Goal: Use online tool/utility

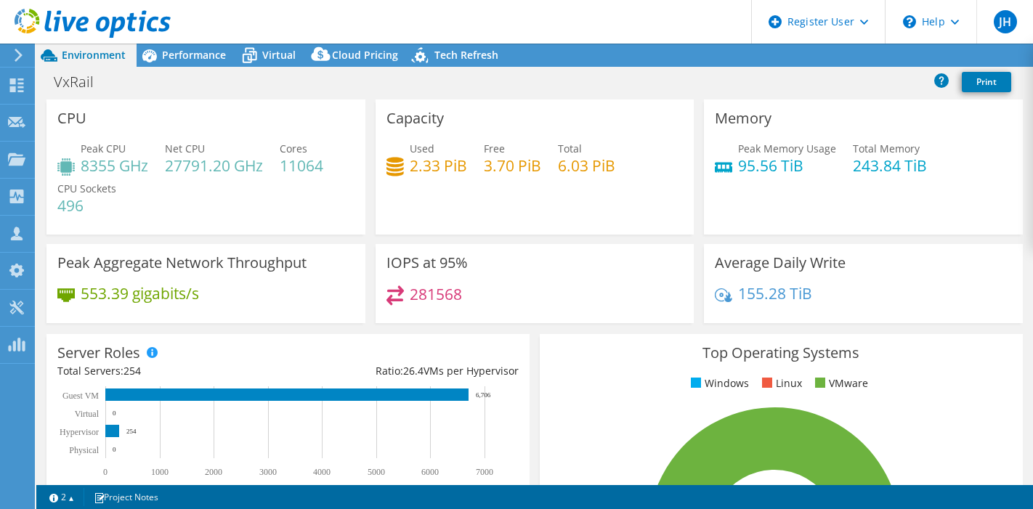
select select "USWest"
select select "USD"
click at [182, 57] on span "Performance" at bounding box center [194, 55] width 64 height 14
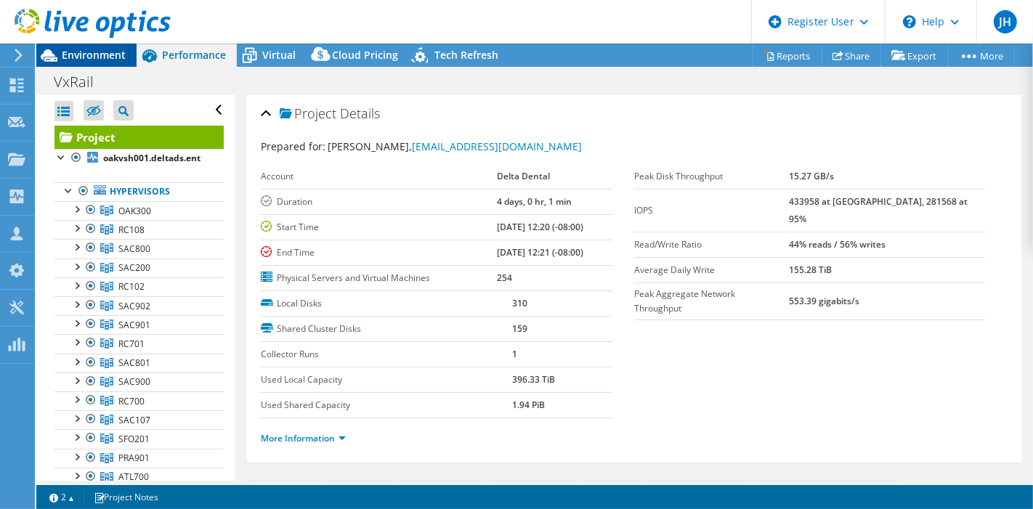
click at [94, 57] on span "Environment" at bounding box center [94, 55] width 64 height 14
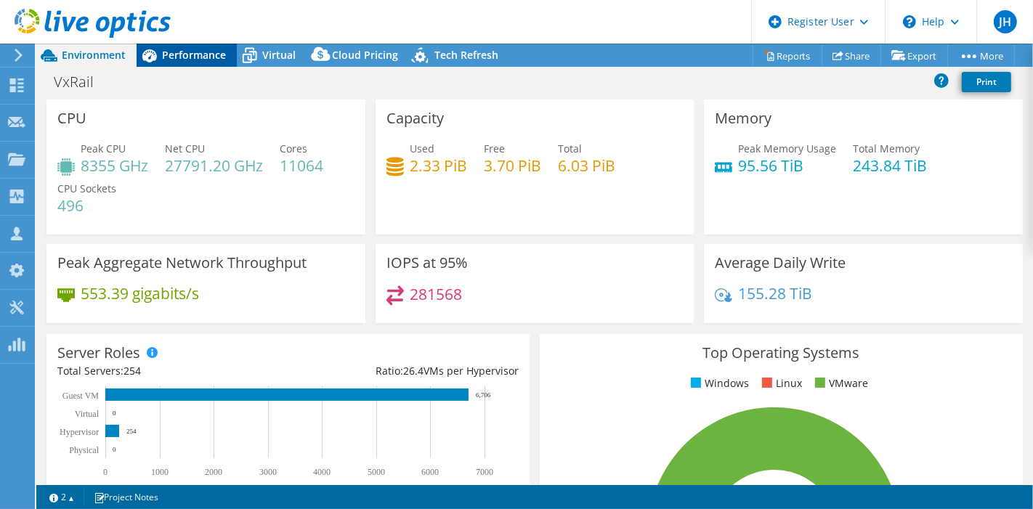
click at [177, 57] on span "Performance" at bounding box center [194, 55] width 64 height 14
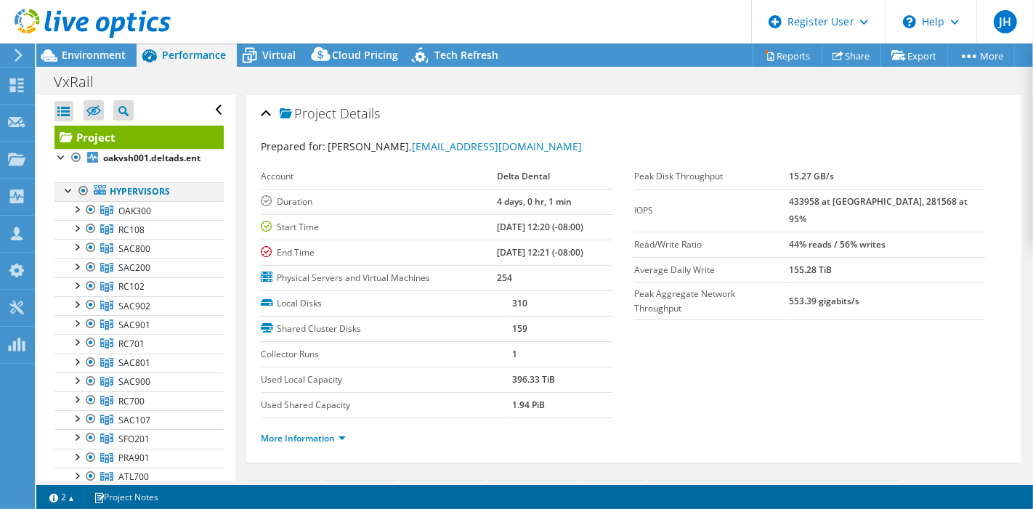
click at [84, 190] on div at bounding box center [83, 190] width 15 height 17
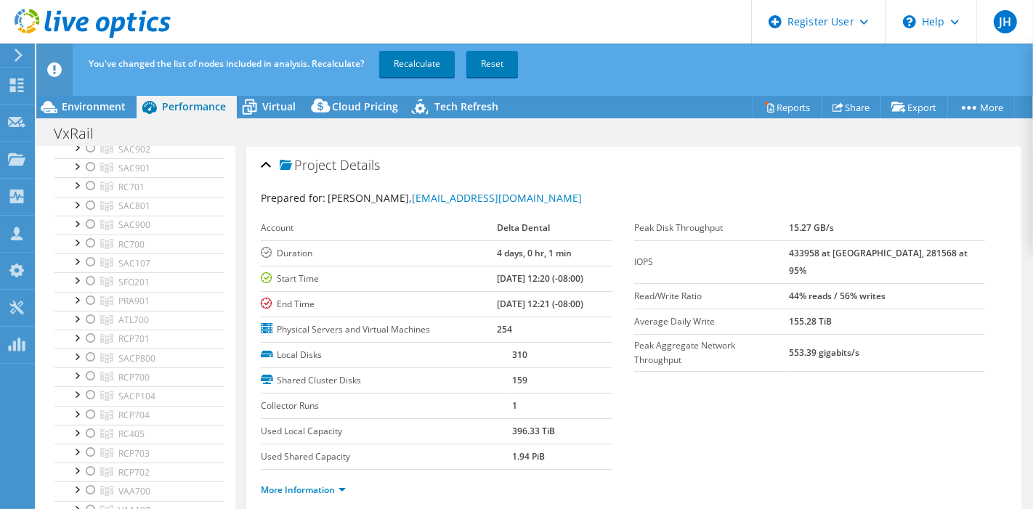
scroll to position [218, 0]
click at [89, 307] on div at bounding box center [91, 310] width 15 height 17
click at [414, 60] on link "Recalculate" at bounding box center [417, 64] width 76 height 26
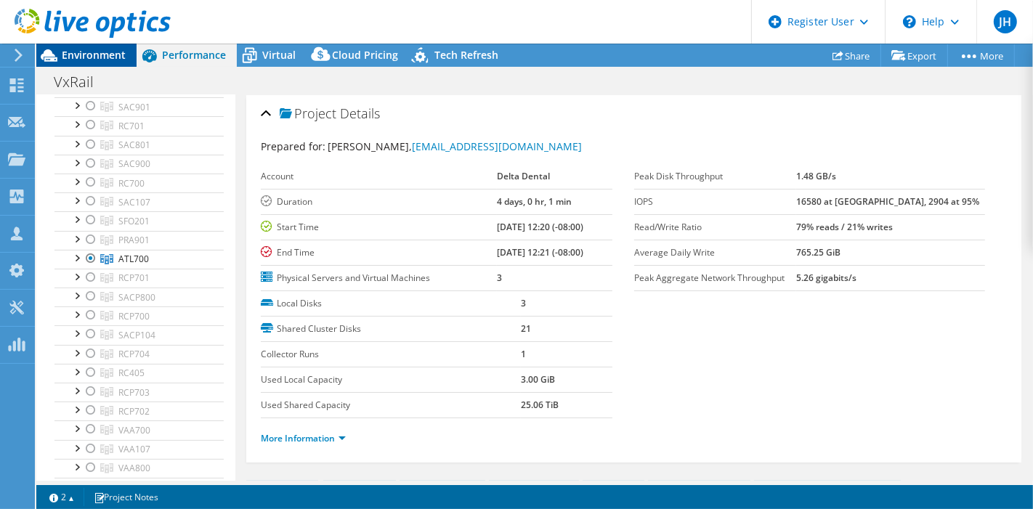
click at [106, 52] on span "Environment" at bounding box center [94, 55] width 64 height 14
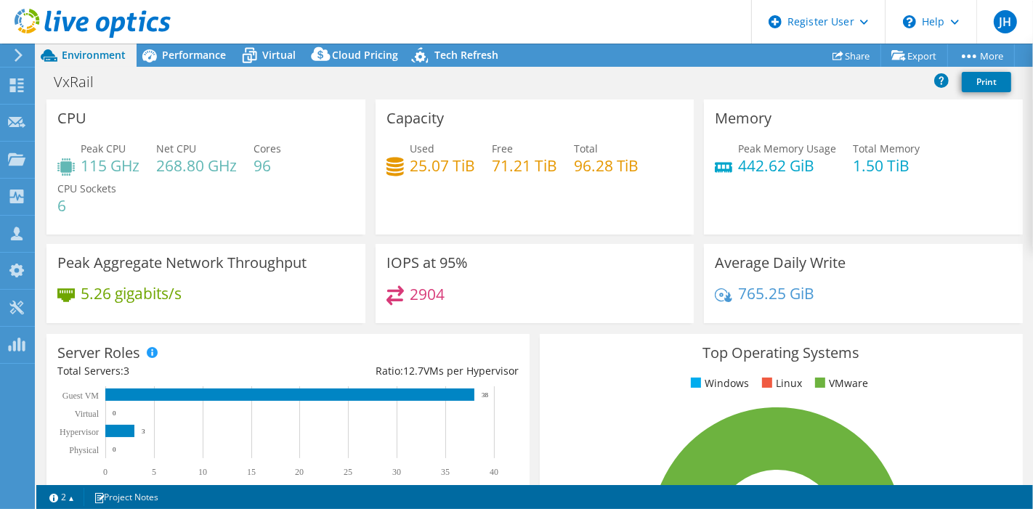
click at [567, 200] on div "Capacity Used 25.07 TiB Free 71.21 TiB Total 96.28 TiB" at bounding box center [535, 167] width 319 height 135
click at [641, 194] on div "Capacity Used 25.07 TiB Free 71.21 TiB Total 96.28 TiB" at bounding box center [535, 167] width 319 height 135
click at [598, 286] on div "2904" at bounding box center [535, 301] width 297 height 31
click at [543, 198] on div "Capacity Used 25.07 TiB Free 71.21 TiB Total 96.28 TiB" at bounding box center [535, 167] width 319 height 135
